Goal: Transaction & Acquisition: Purchase product/service

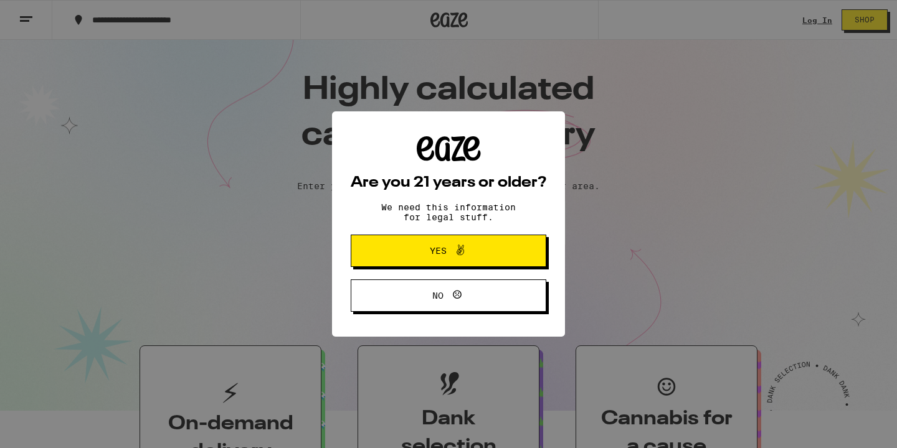
click at [416, 225] on div "Are you 21 years or older? We need this information for legal stuff. Yes No" at bounding box center [448, 224] width 897 height 448
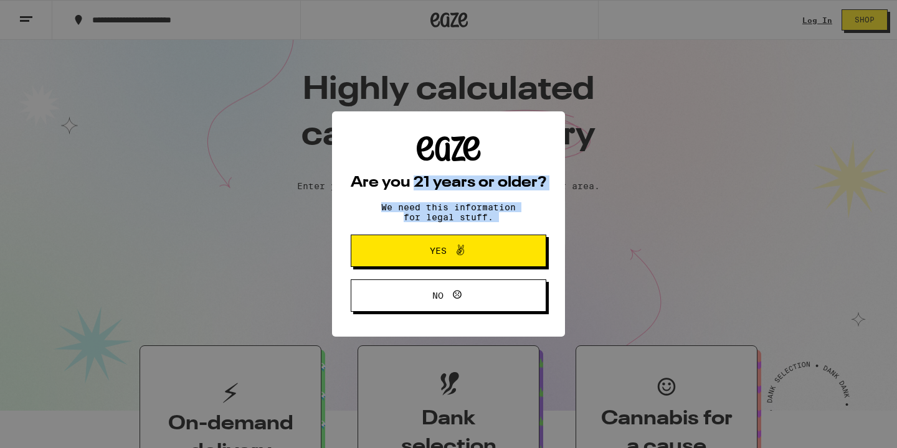
click at [433, 252] on span "Yes" at bounding box center [438, 251] width 17 height 9
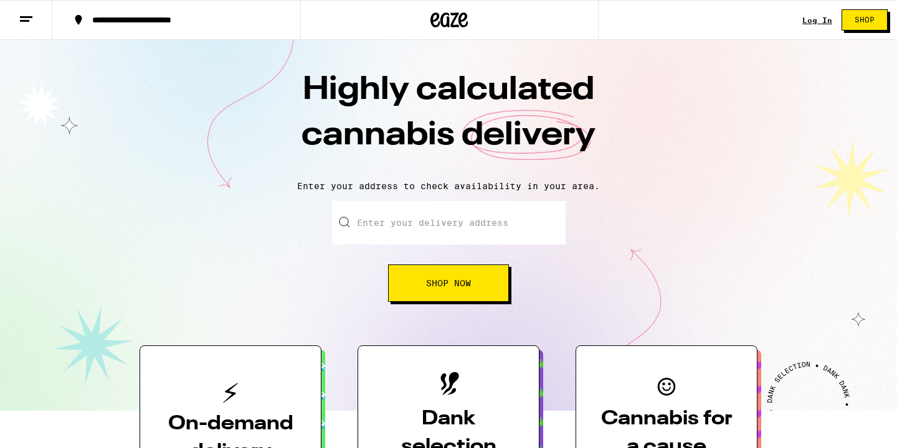
click at [405, 227] on input "Enter your delivery address" at bounding box center [449, 223] width 234 height 44
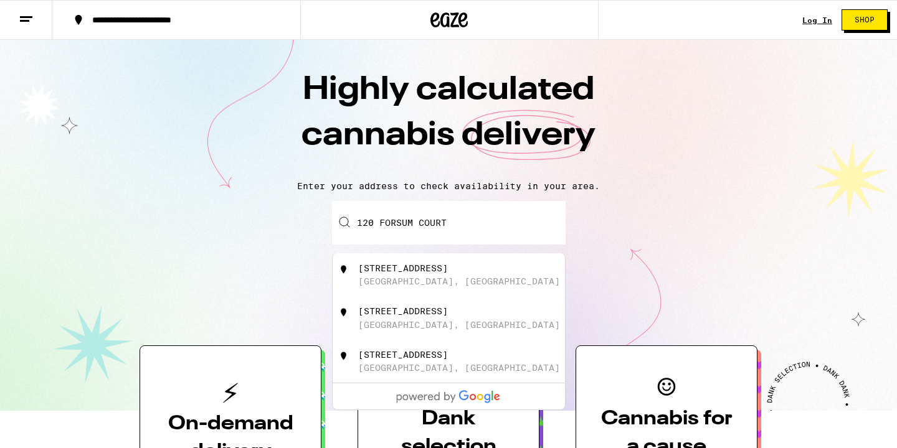
click at [407, 268] on div "120 Forsum Court" at bounding box center [403, 268] width 90 height 10
type input "120 Forsum Court, San Jose, CA"
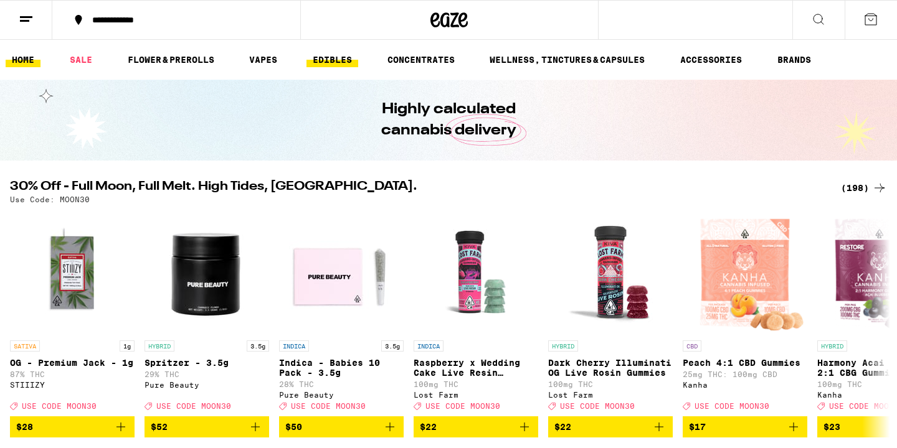
click at [329, 57] on link "EDIBLES" at bounding box center [332, 59] width 52 height 15
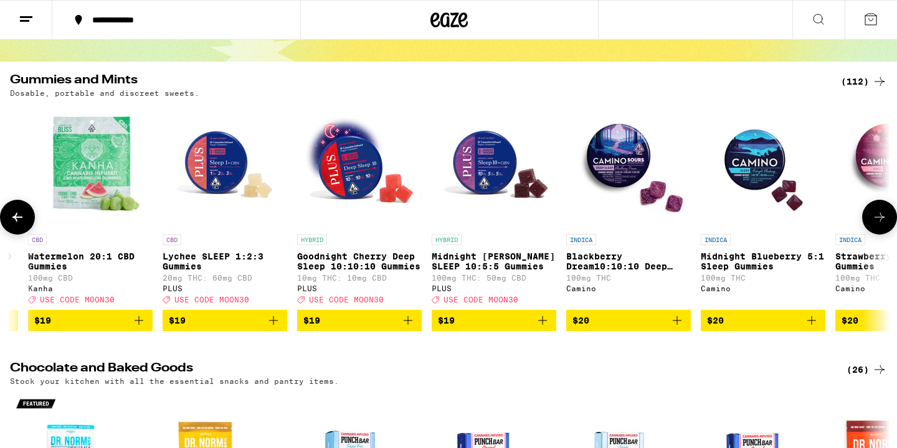
scroll to position [100, 0]
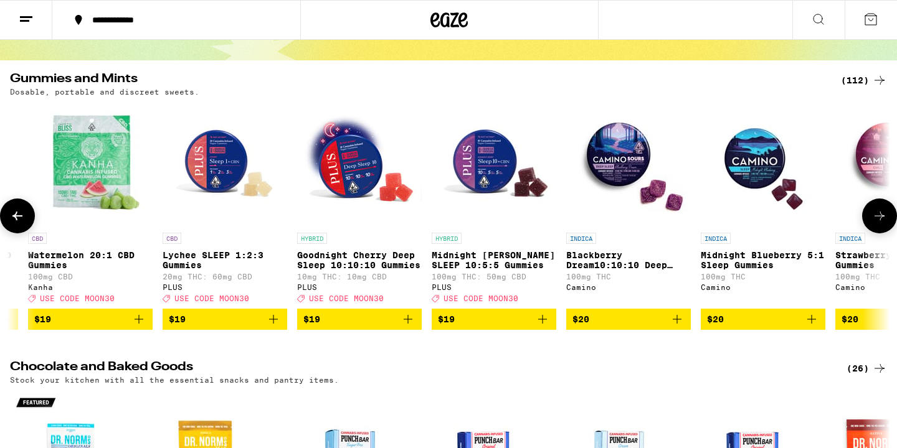
click at [405, 327] on icon "Add to bag" at bounding box center [407, 319] width 15 height 15
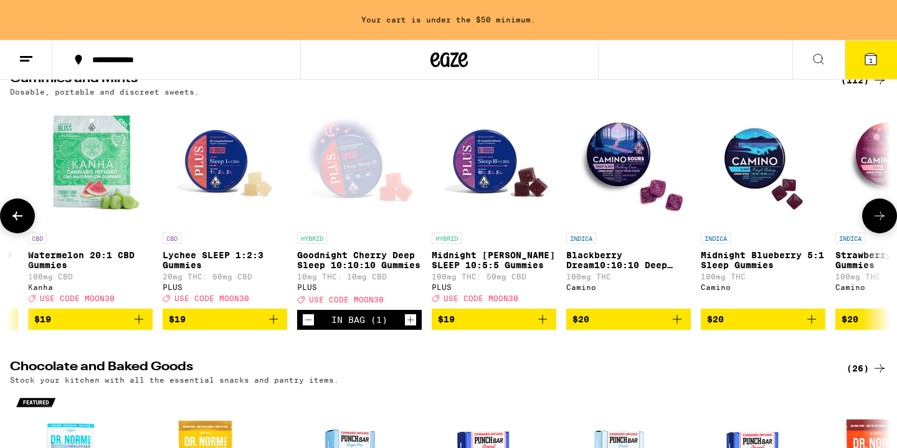
scroll to position [0, 0]
click at [405, 328] on icon "Increment" at bounding box center [410, 320] width 11 height 15
click at [541, 327] on icon "Add to bag" at bounding box center [542, 319] width 15 height 15
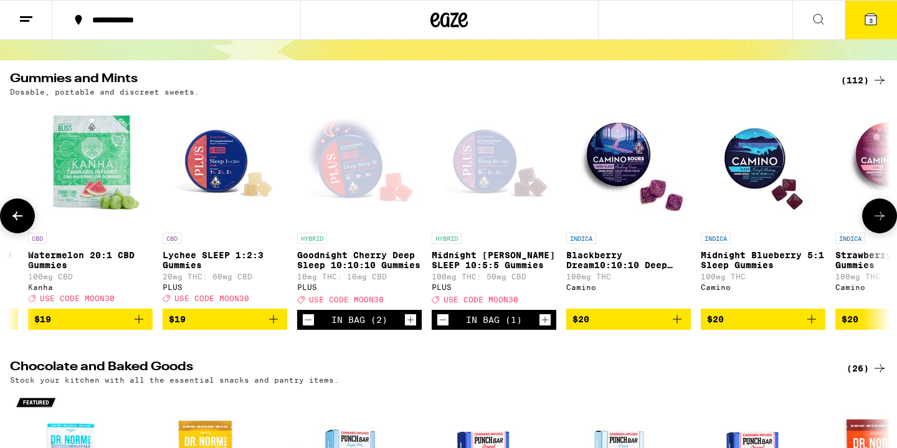
click at [541, 328] on icon "Increment" at bounding box center [544, 320] width 11 height 15
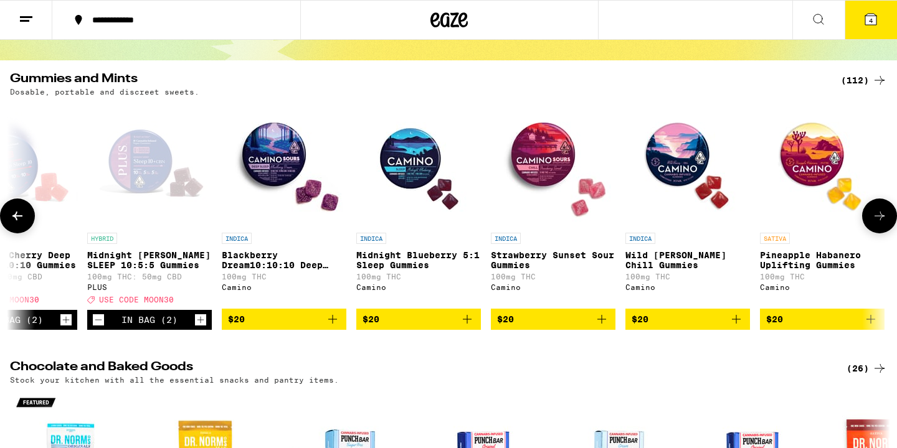
scroll to position [98, 0]
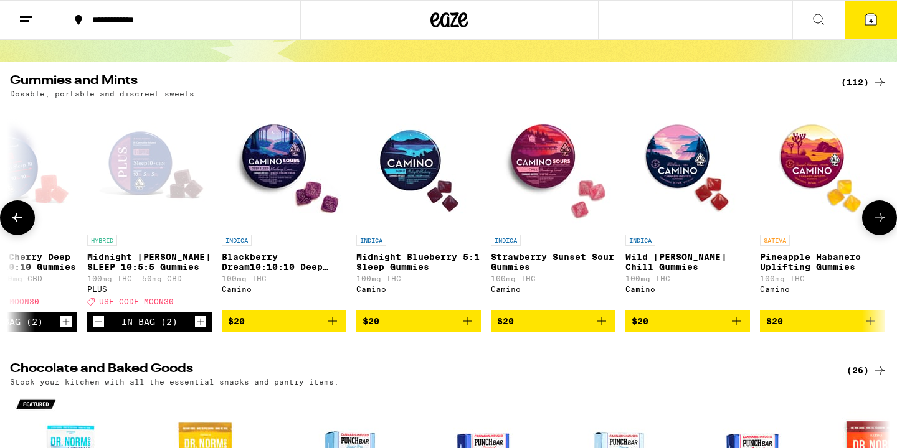
click at [470, 329] on icon "Add to bag" at bounding box center [467, 321] width 15 height 15
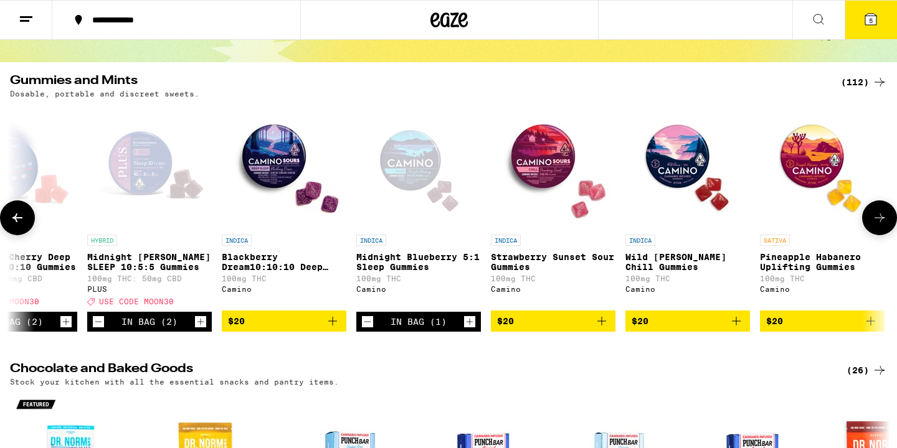
click at [470, 329] on icon "Increment" at bounding box center [469, 321] width 11 height 15
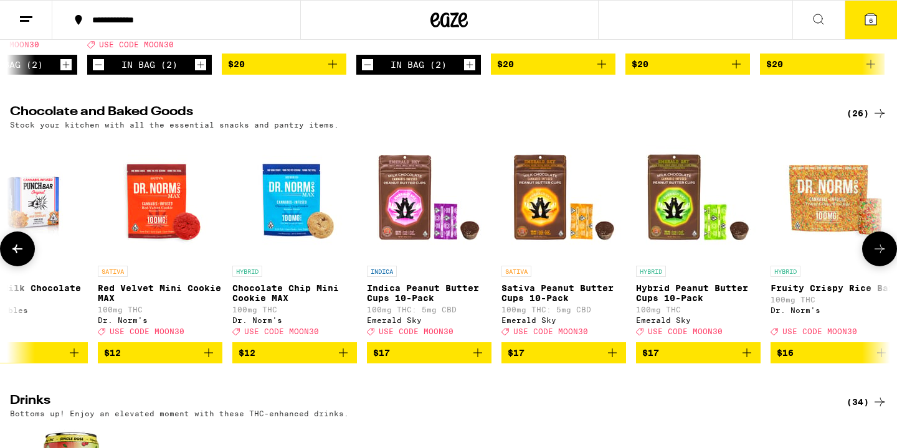
scroll to position [361, 0]
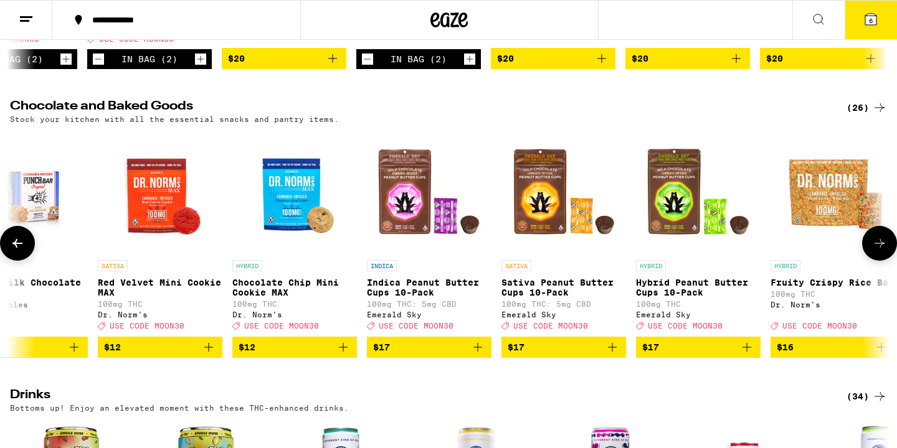
click at [476, 355] on icon "Add to bag" at bounding box center [477, 347] width 15 height 15
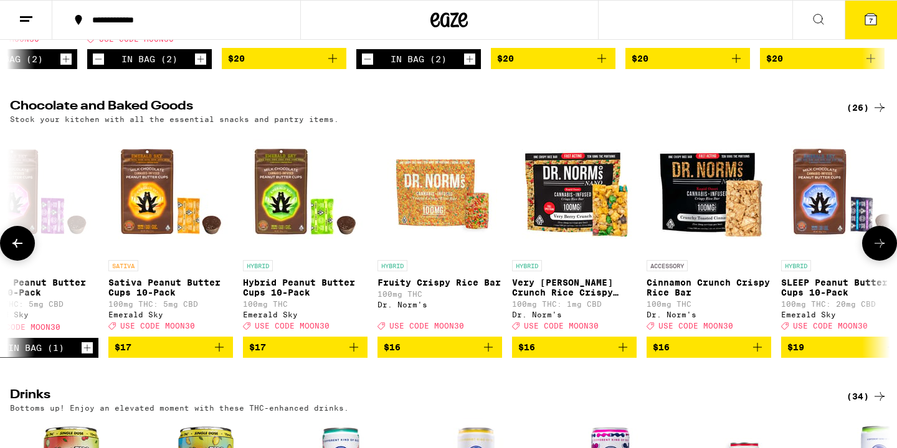
scroll to position [0, 1092]
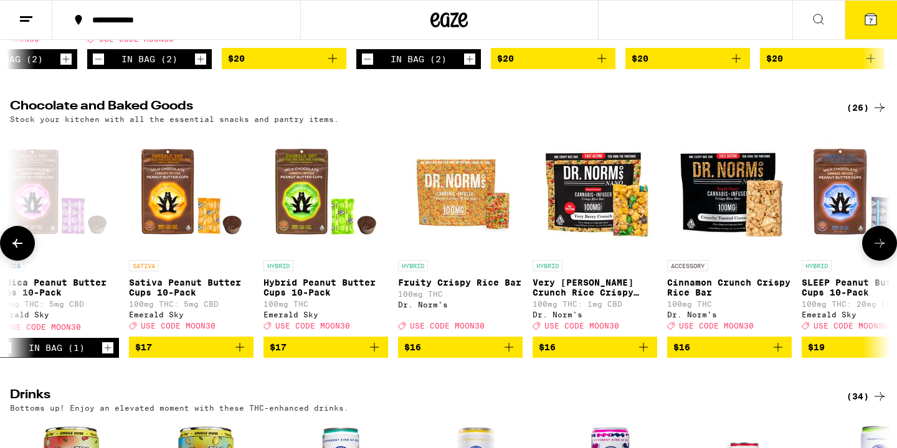
click at [513, 355] on icon "Add to bag" at bounding box center [508, 347] width 15 height 15
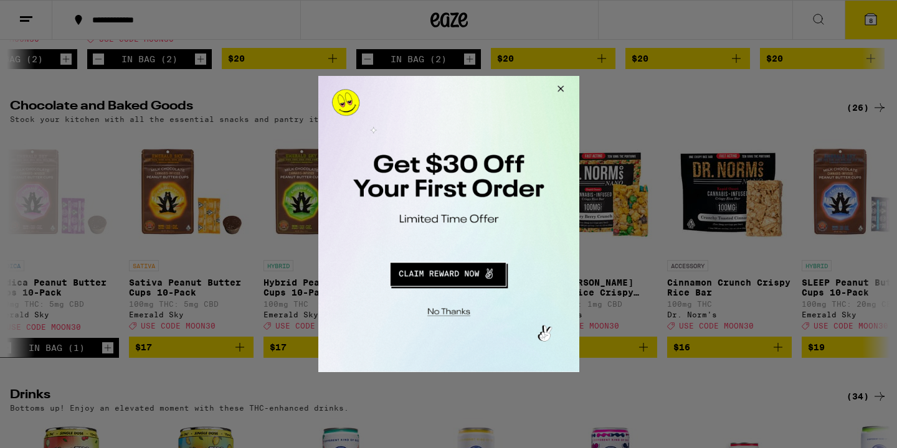
click at [459, 313] on button "Close Modal" at bounding box center [445, 310] width 253 height 19
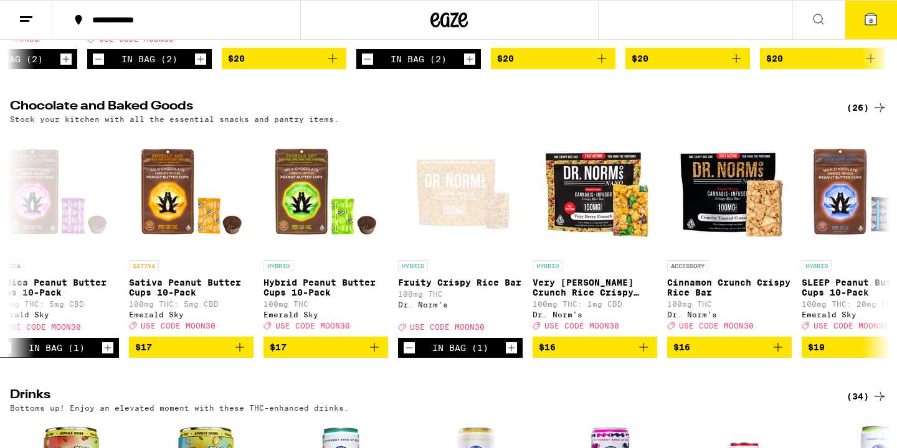
click at [870, 19] on span "8" at bounding box center [871, 20] width 4 height 7
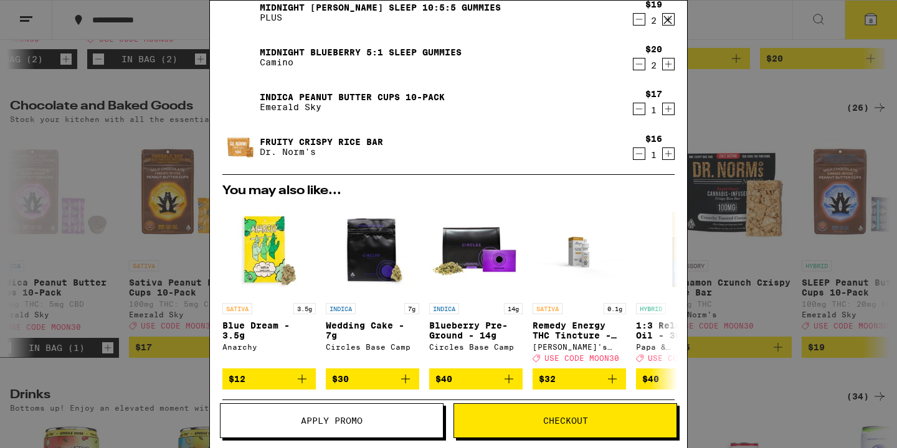
scroll to position [92, 0]
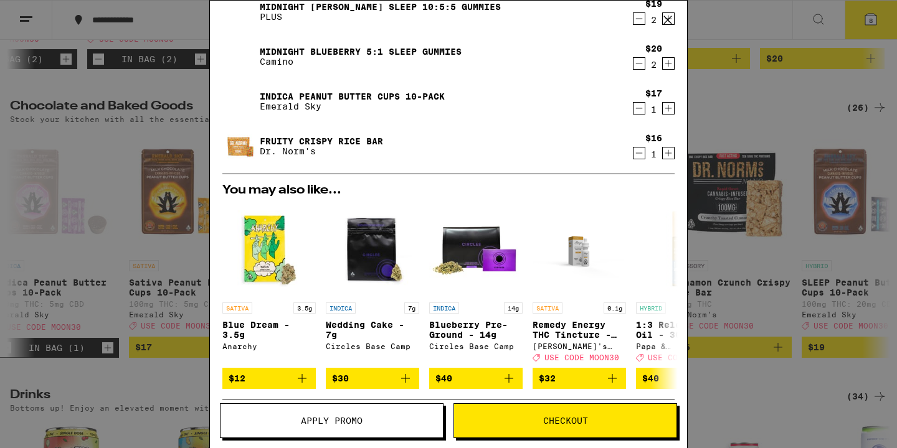
click at [333, 422] on span "Apply Promo" at bounding box center [332, 421] width 62 height 9
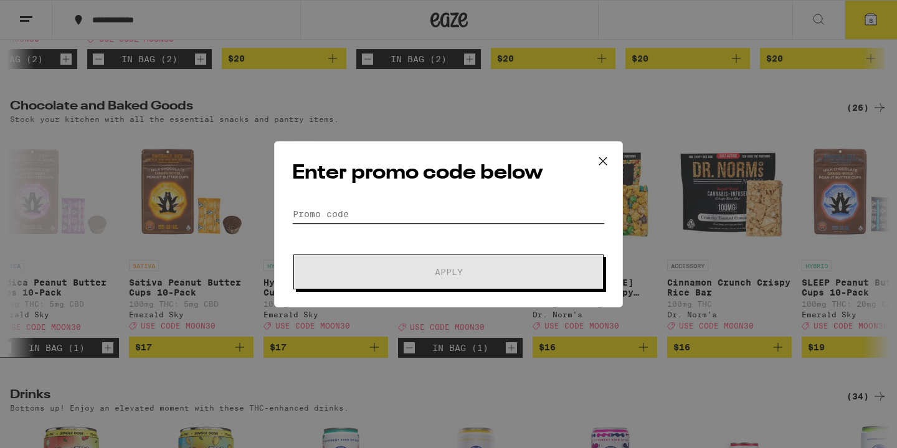
click at [430, 216] on input "Promo Code" at bounding box center [448, 214] width 313 height 19
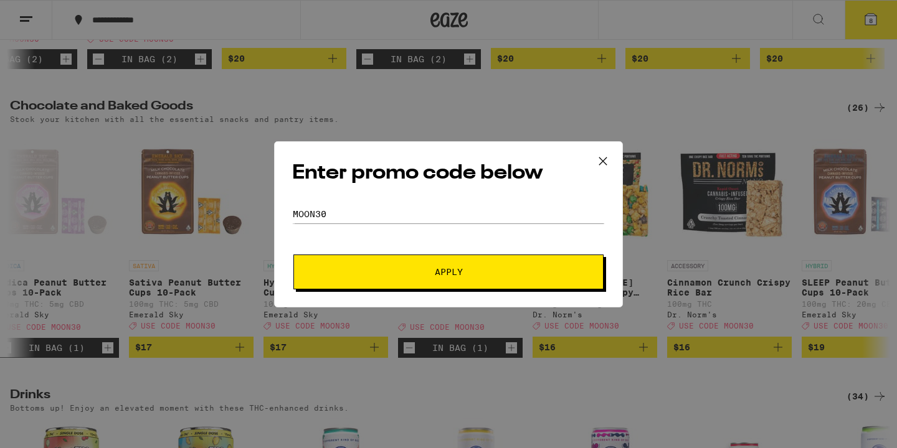
click at [429, 273] on span "Apply" at bounding box center [448, 272] width 224 height 9
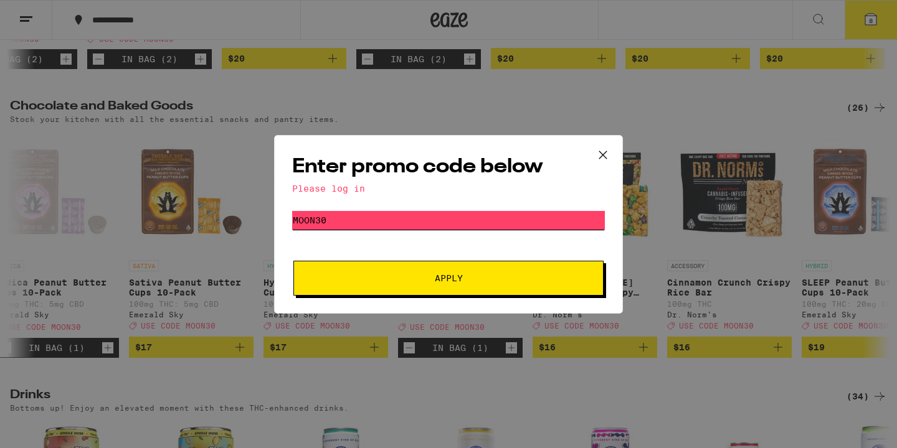
click at [379, 227] on input "moon30" at bounding box center [448, 220] width 313 height 19
type input "m"
click at [450, 276] on span "Apply" at bounding box center [449, 278] width 28 height 9
click at [328, 222] on input "terp" at bounding box center [448, 220] width 313 height 19
type input "t"
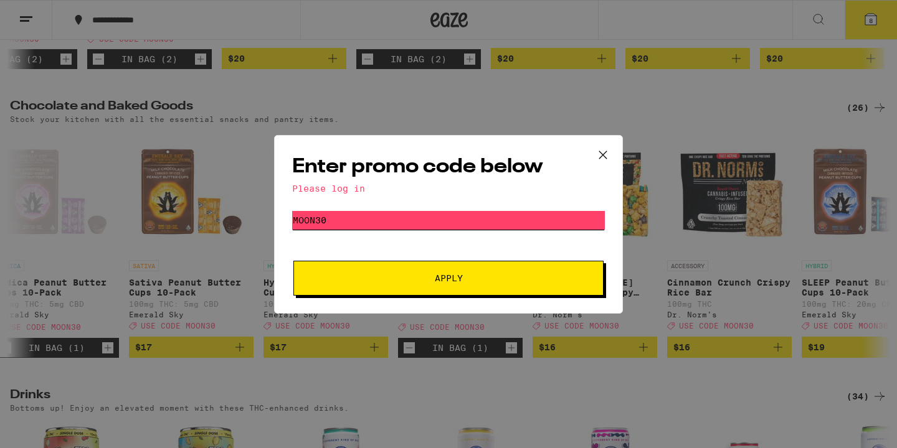
type input "moon30"
click at [372, 280] on span "Apply" at bounding box center [448, 278] width 224 height 9
click at [455, 277] on span "Apply" at bounding box center [449, 278] width 28 height 9
click at [340, 189] on div "Please log in" at bounding box center [448, 189] width 313 height 10
click at [605, 151] on icon at bounding box center [602, 154] width 7 height 7
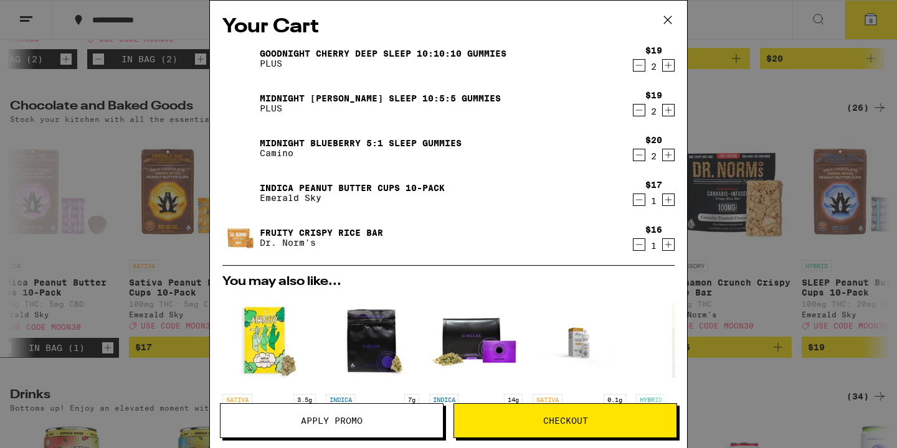
click at [667, 22] on icon at bounding box center [667, 20] width 19 height 19
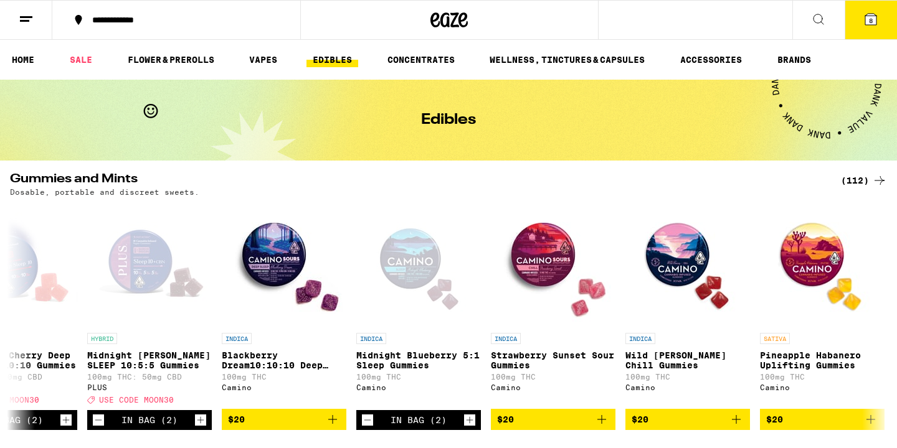
click at [28, 18] on icon at bounding box center [26, 19] width 15 height 15
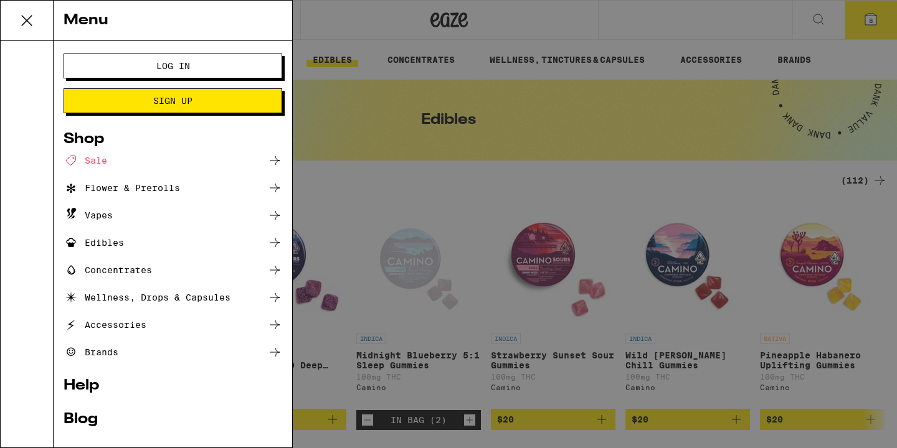
click at [159, 67] on span "Log In" at bounding box center [173, 66] width 34 height 9
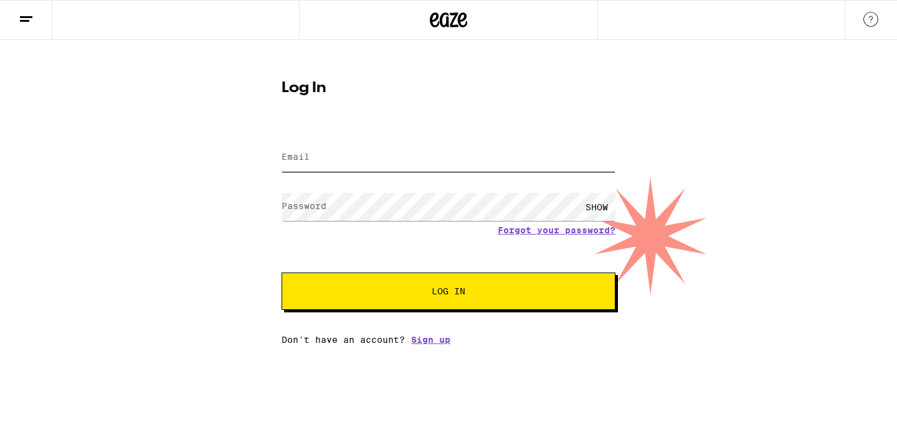
type input "garmanmm@yahoo.com"
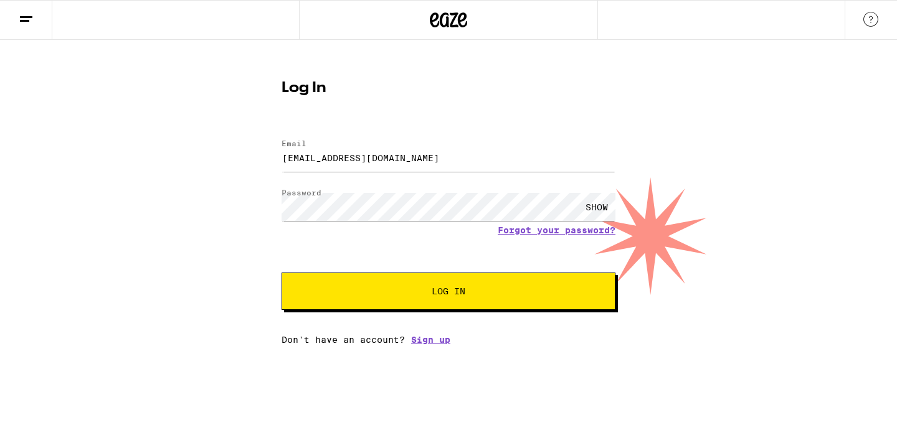
click at [477, 290] on span "Log In" at bounding box center [448, 291] width 233 height 9
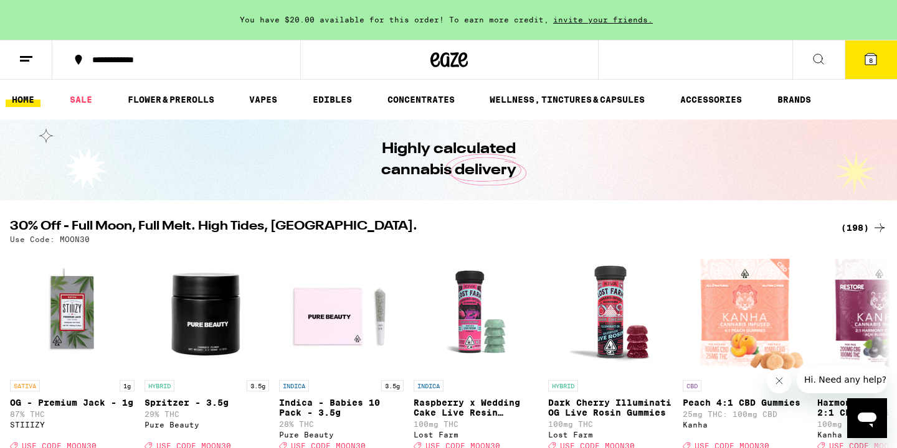
click at [873, 60] on icon at bounding box center [870, 59] width 11 height 11
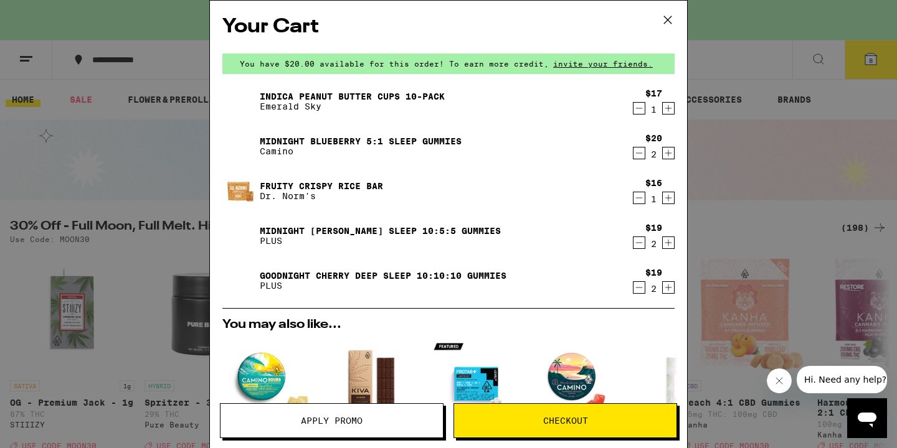
click at [312, 422] on span "Apply Promo" at bounding box center [332, 421] width 62 height 9
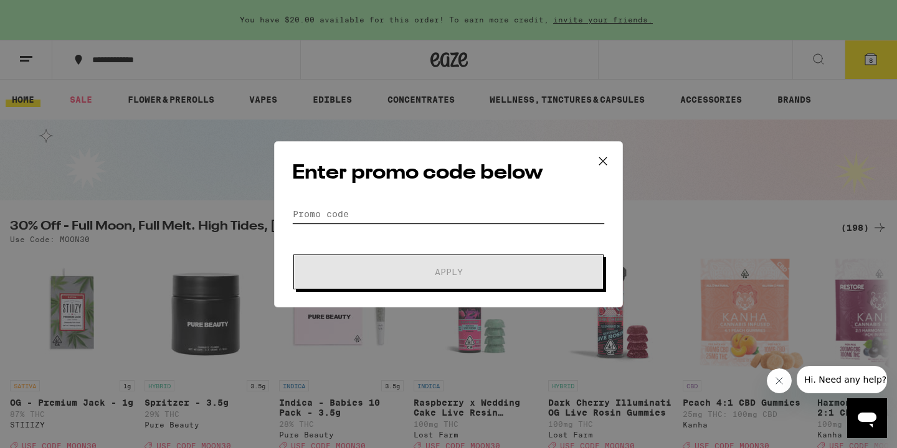
click at [336, 218] on input "Promo Code" at bounding box center [448, 214] width 313 height 19
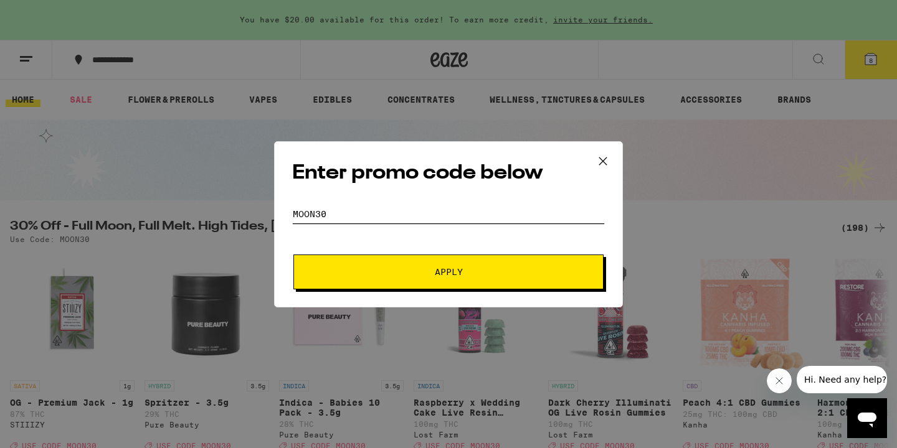
type input "moon30"
click at [357, 271] on span "Apply" at bounding box center [448, 272] width 224 height 9
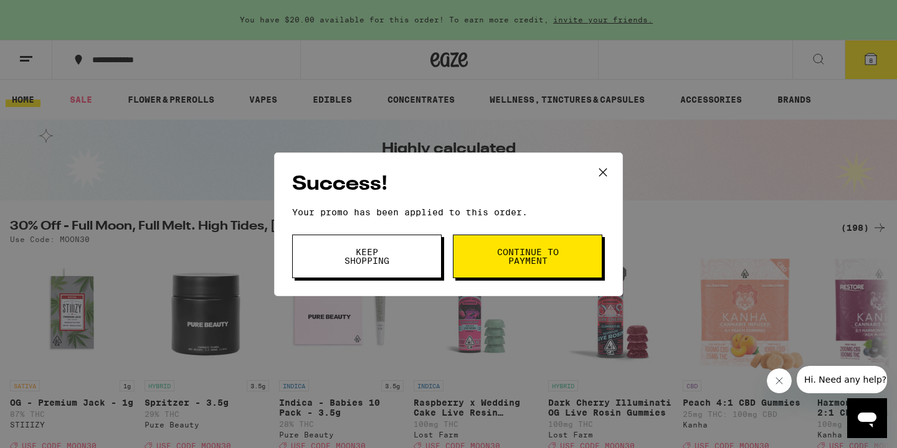
click at [532, 256] on span "Continue to payment" at bounding box center [528, 256] width 64 height 17
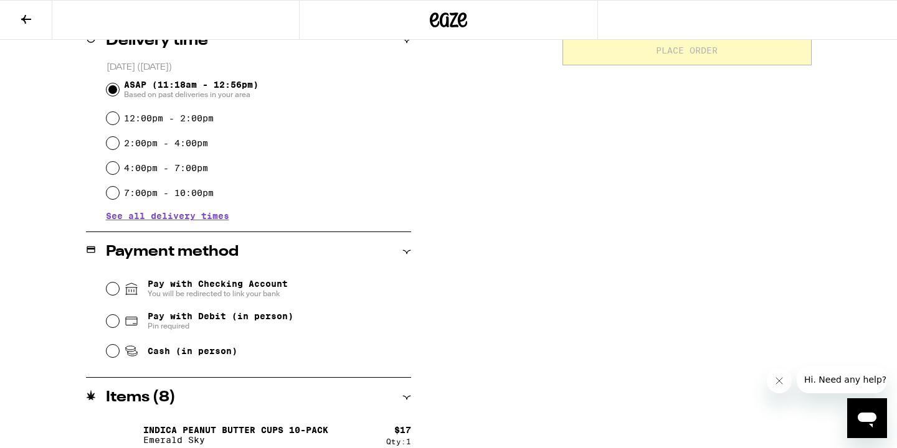
scroll to position [322, 0]
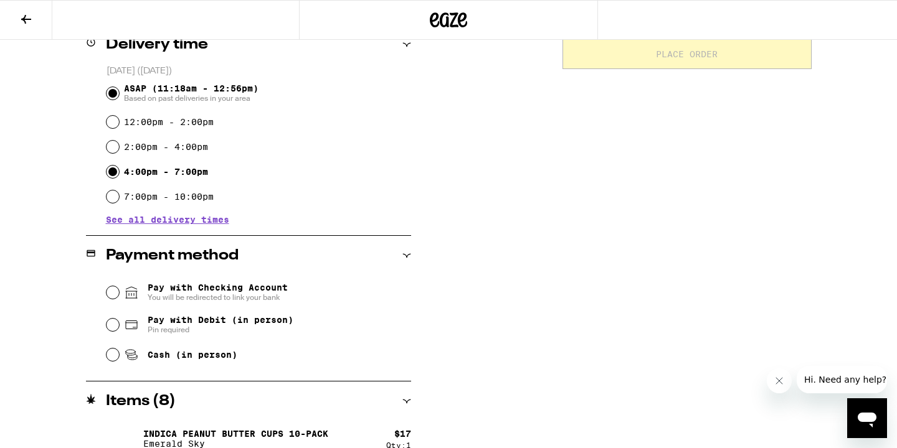
click at [116, 172] on input "4:00pm - 7:00pm" at bounding box center [112, 172] width 12 height 12
radio input "true"
click at [116, 328] on input "Pay with Debit (in person) Pin required" at bounding box center [112, 325] width 12 height 12
radio input "true"
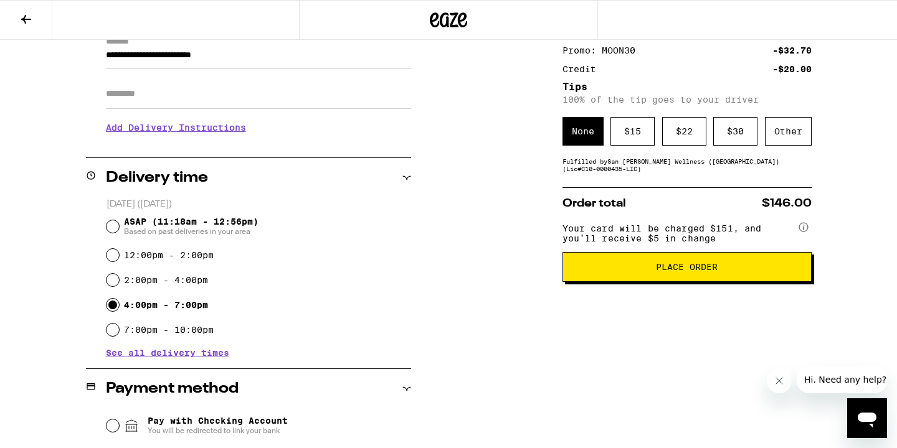
scroll to position [182, 0]
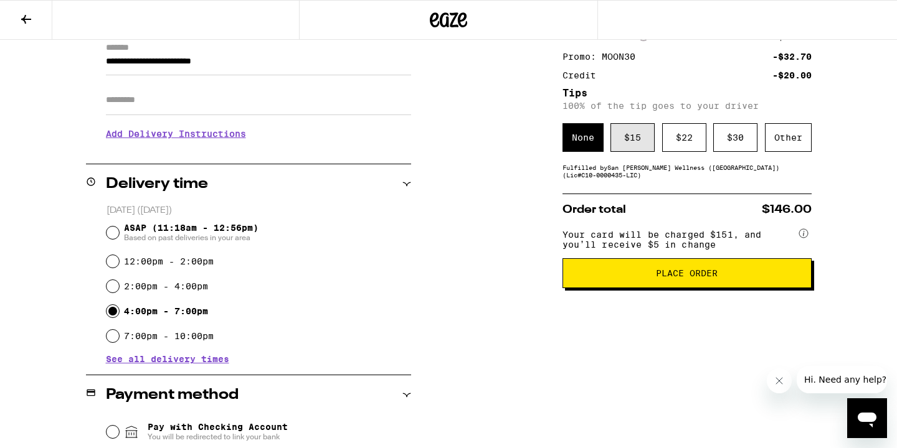
click at [633, 138] on div "$ 15" at bounding box center [632, 137] width 44 height 29
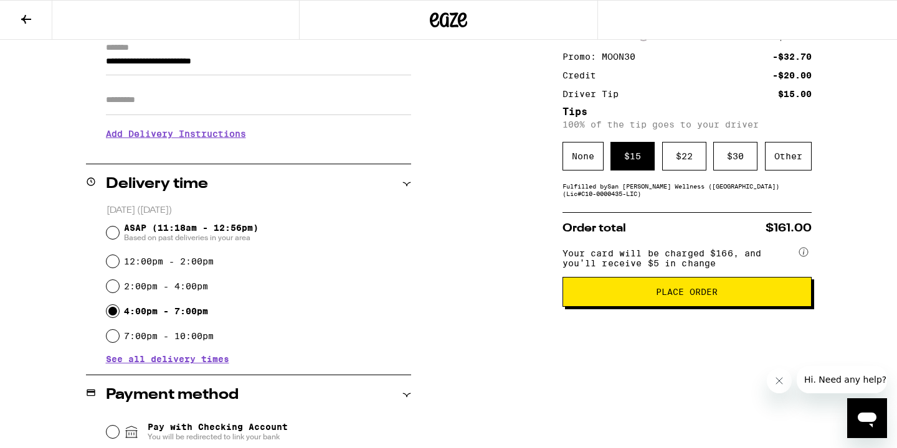
click at [681, 296] on span "Place Order" at bounding box center [687, 292] width 62 height 9
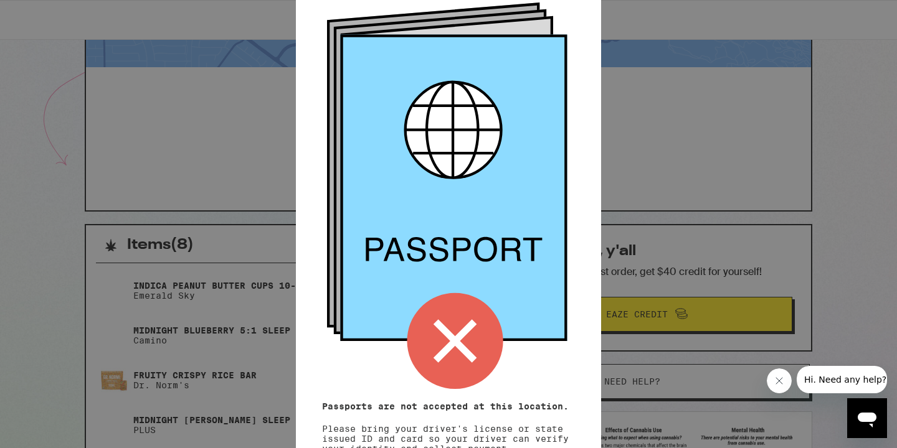
scroll to position [103, 0]
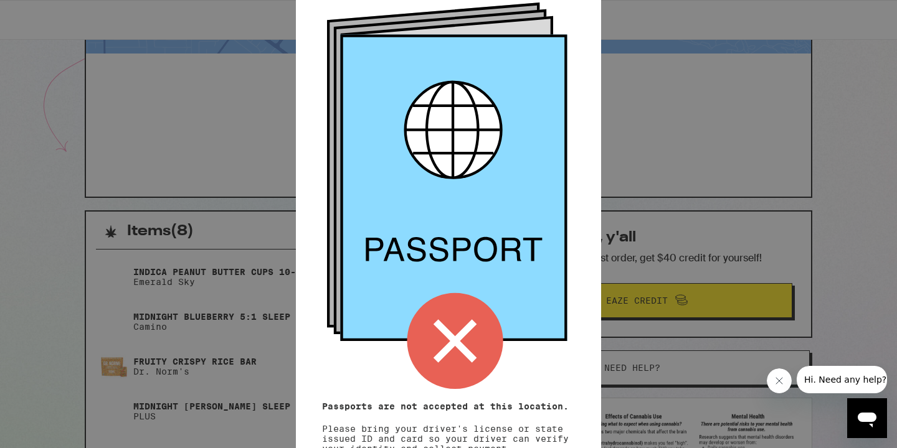
click at [514, 365] on icon at bounding box center [448, 195] width 243 height 387
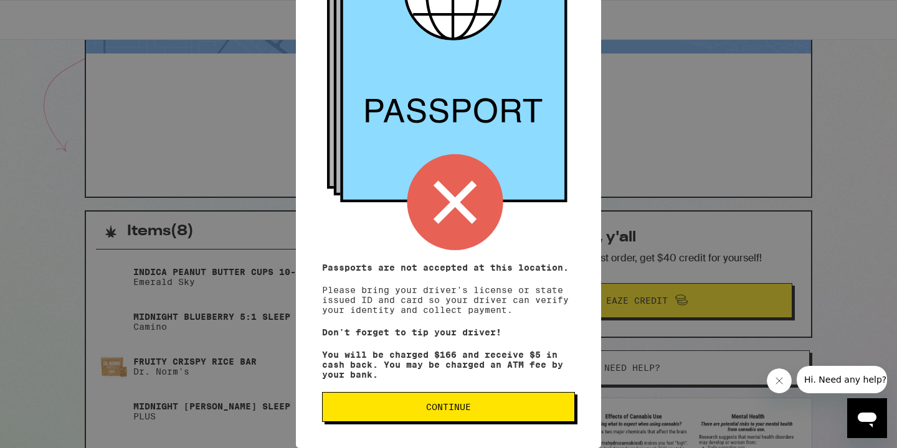
click at [473, 407] on span "Continue" at bounding box center [449, 407] width 232 height 9
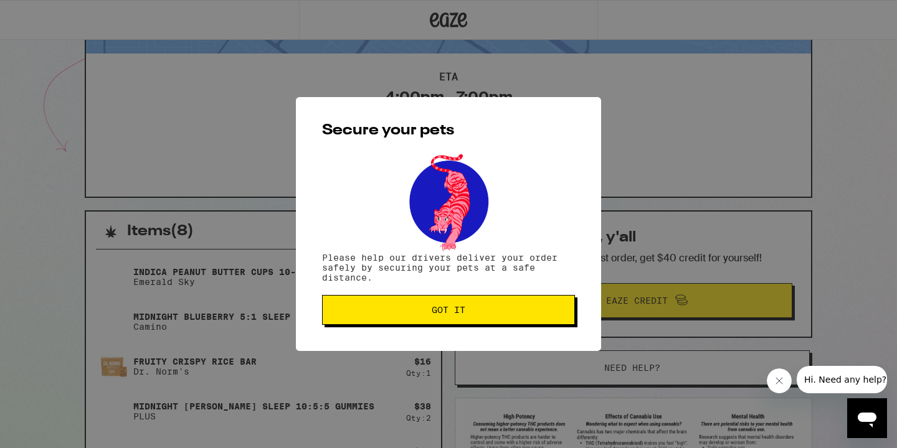
click at [432, 307] on span "Got it" at bounding box center [449, 310] width 34 height 9
